Goal: Task Accomplishment & Management: Complete application form

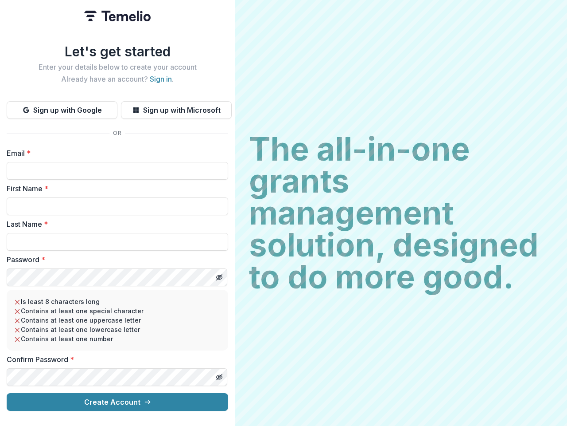
click at [284, 213] on h2 "The all-in-one grants management solution, designed to do more good." at bounding box center [401, 213] width 304 height 160
click at [62, 106] on button "Sign up with Google" at bounding box center [62, 110] width 111 height 18
click at [176, 106] on button "Sign up with Microsoft" at bounding box center [176, 110] width 111 height 18
click at [219, 274] on line "Toggle password visibility" at bounding box center [219, 276] width 5 height 5
click at [219, 374] on line "Toggle password visibility" at bounding box center [219, 376] width 5 height 5
